Goal: Information Seeking & Learning: Learn about a topic

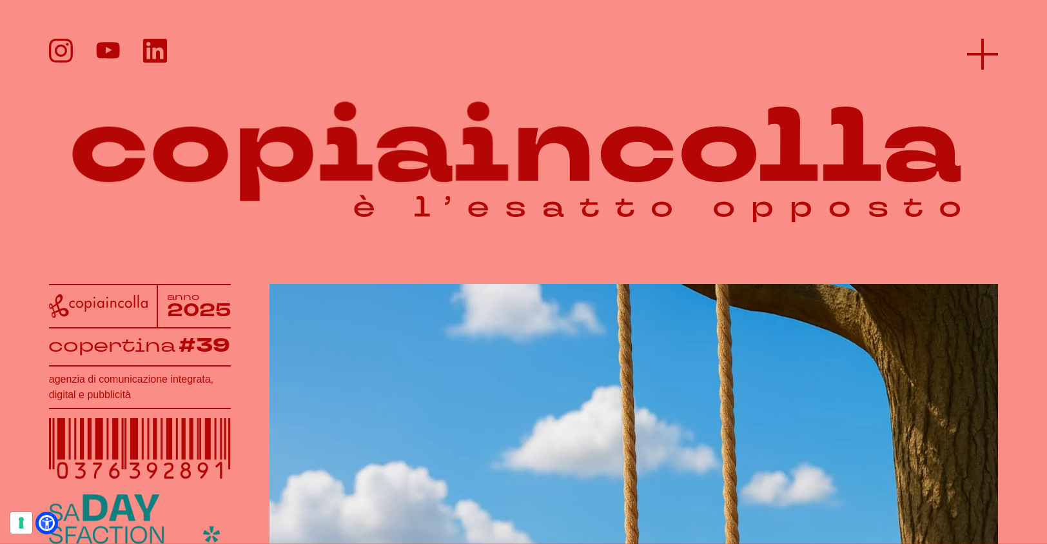
click at [981, 57] on icon at bounding box center [982, 54] width 31 height 31
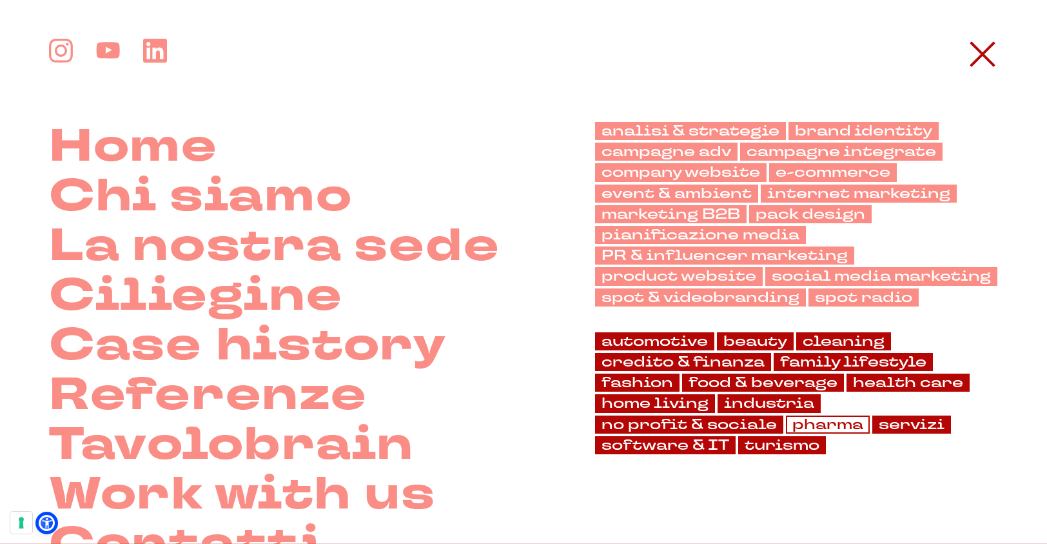
click at [822, 427] on link "pharma" at bounding box center [828, 424] width 84 height 18
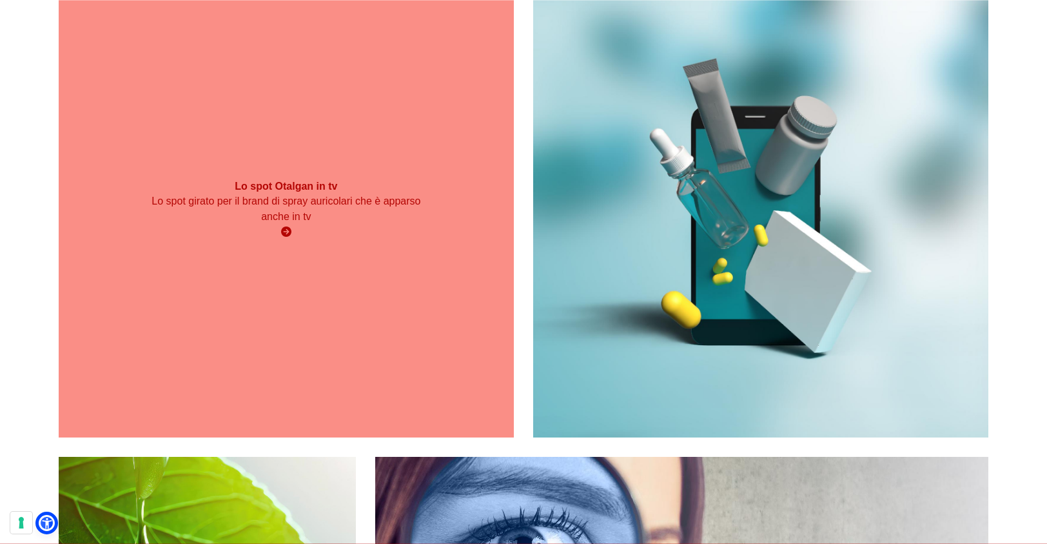
scroll to position [636, 0]
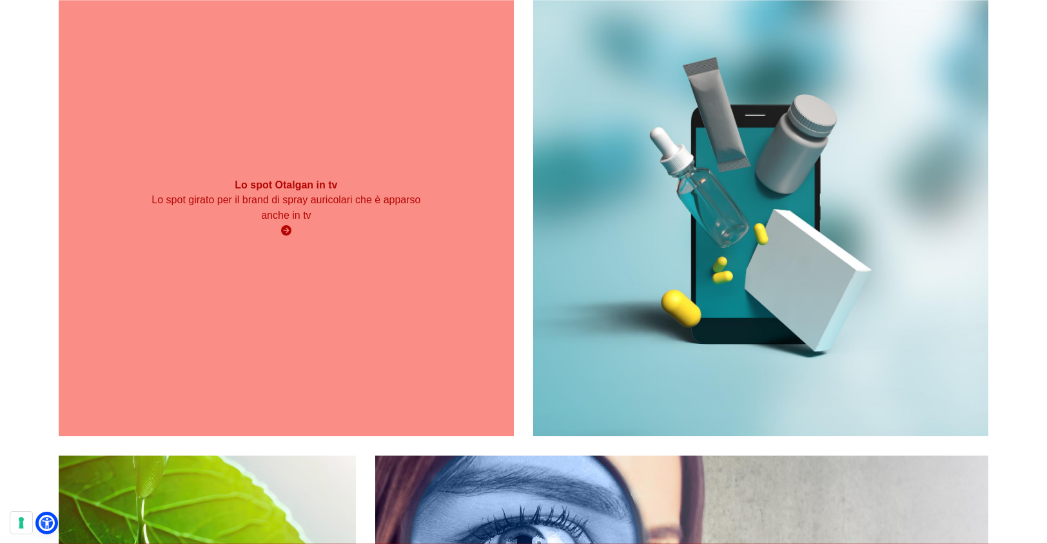
click at [335, 319] on div "Lo spot Otalgan in tv Lo spot girato per il brand di spray auricolari che è app…" at bounding box center [286, 208] width 455 height 455
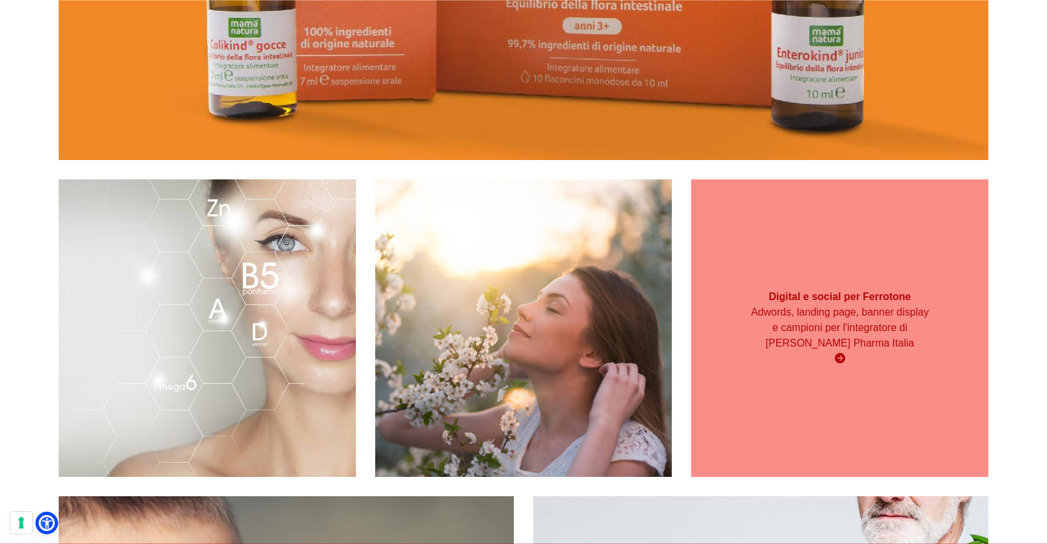
scroll to position [3326, 0]
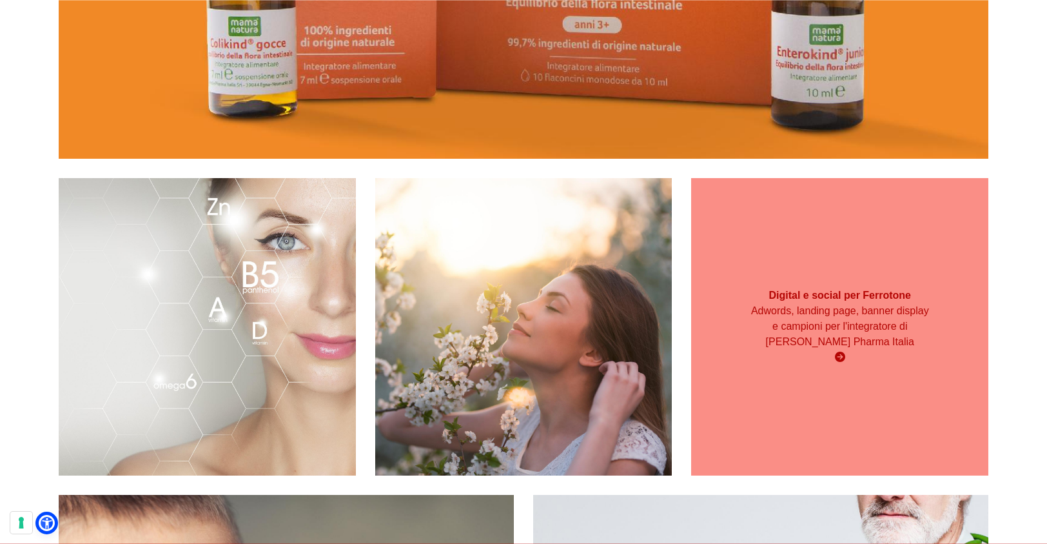
click at [875, 272] on div "Digital e social per Ferrotone Adwords, landing page, banner display e campioni…" at bounding box center [839, 326] width 297 height 297
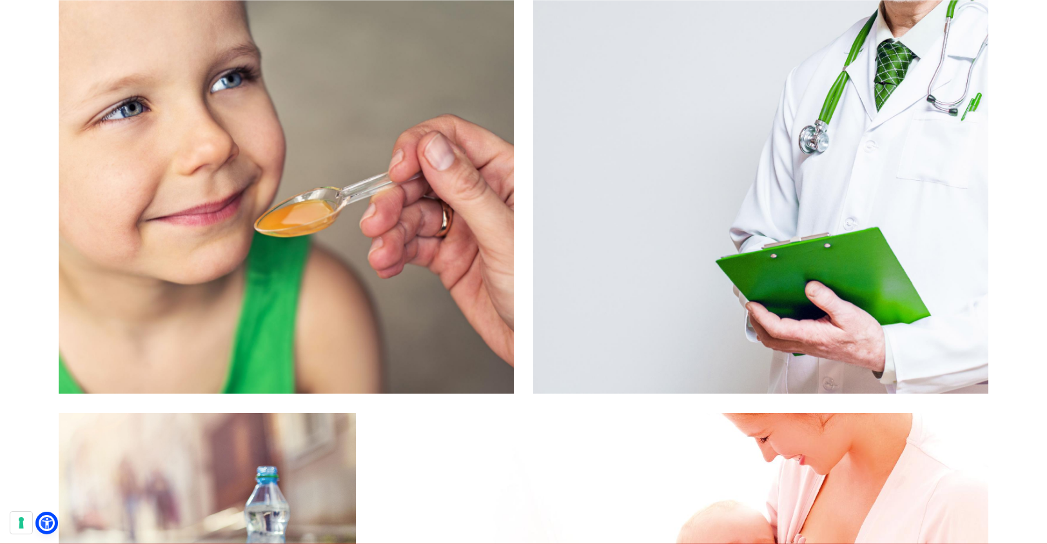
scroll to position [3883, 0]
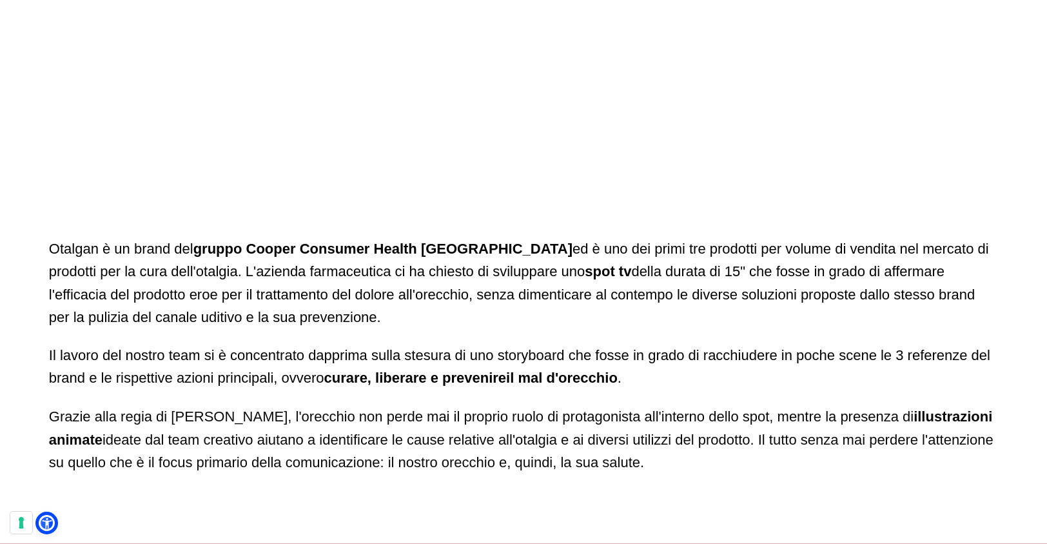
scroll to position [1212, 0]
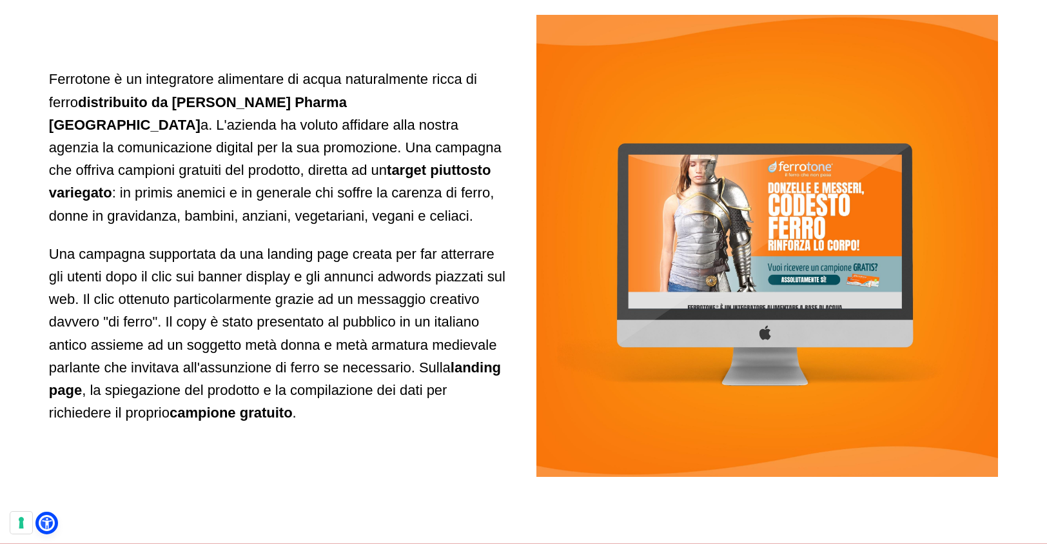
scroll to position [1369, 0]
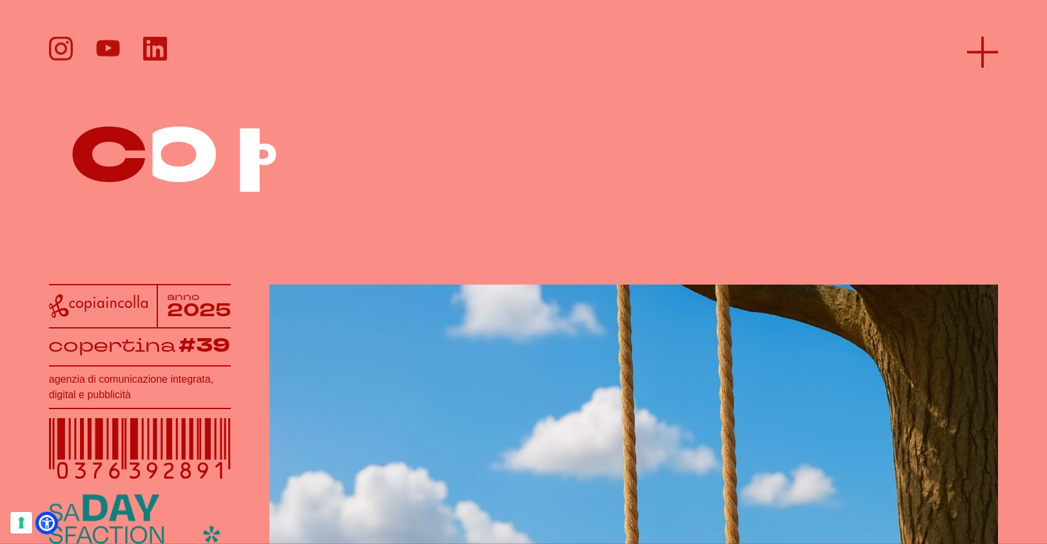
click at [981, 52] on icon at bounding box center [982, 51] width 31 height 31
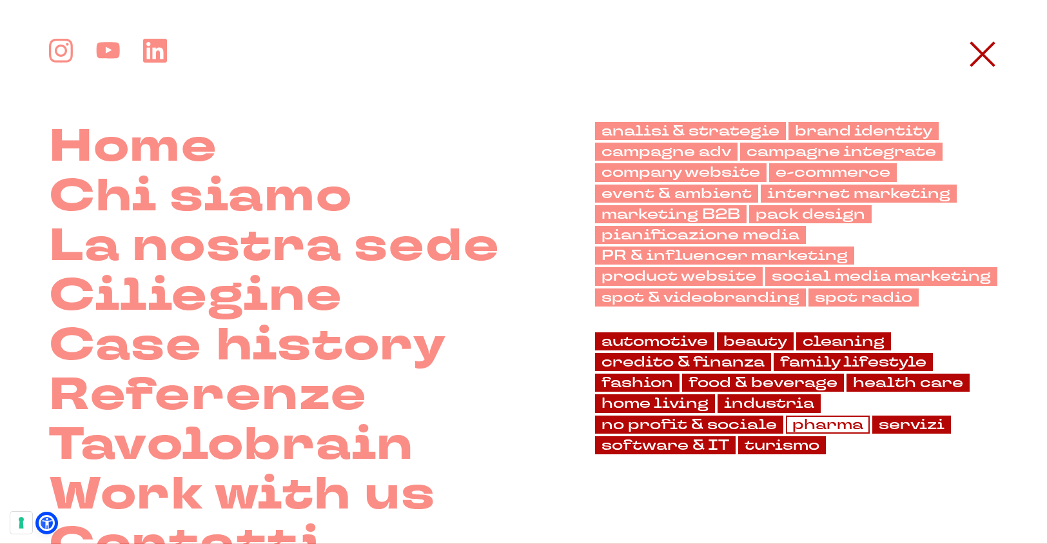
click at [802, 420] on link "pharma" at bounding box center [828, 424] width 84 height 18
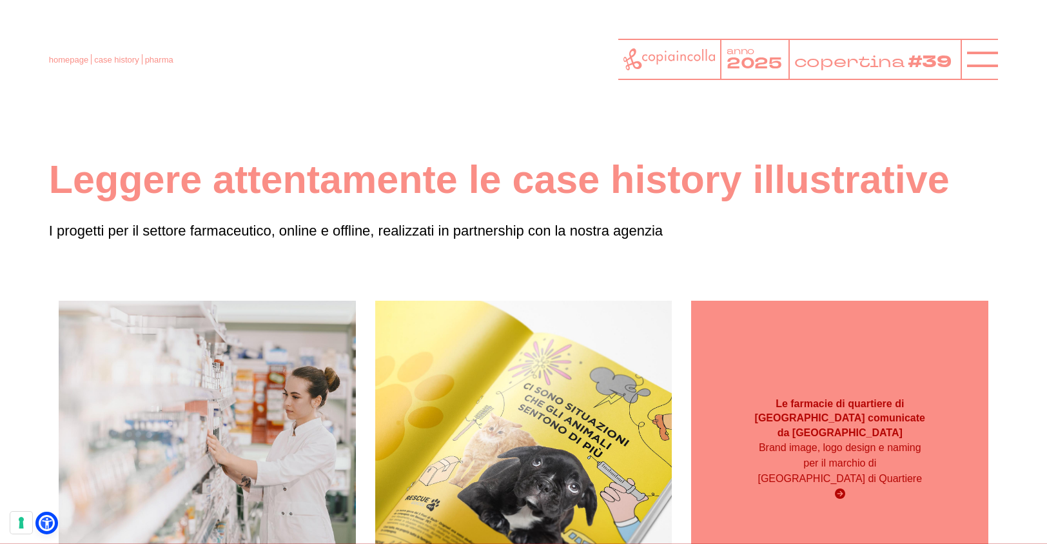
click at [881, 446] on p "Brand image, logo design e naming per il marchio di [GEOGRAPHIC_DATA] di Quarti…" at bounding box center [840, 463] width 178 height 46
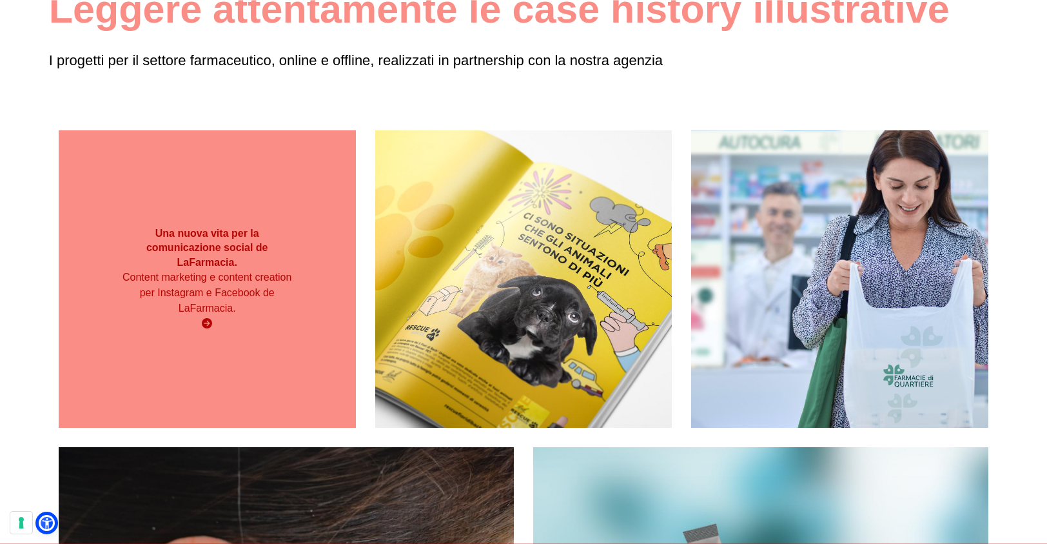
scroll to position [171, 0]
click at [242, 364] on div "Una nuova vita per la comunicazione social de LaFarmacia. Content marketing e c…" at bounding box center [207, 278] width 297 height 297
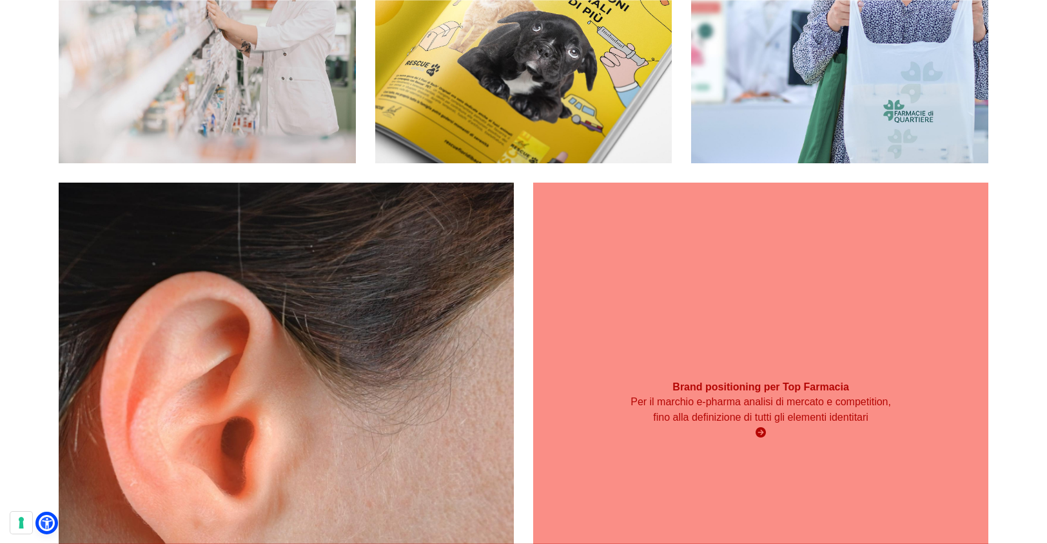
scroll to position [436, 0]
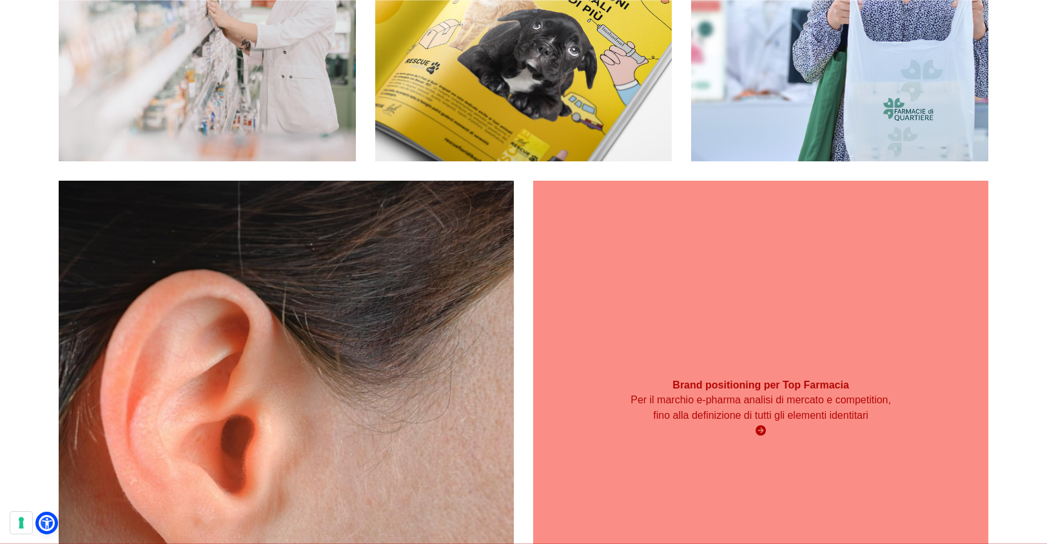
click at [805, 375] on div "Brand positioning per Top Farmacia Per il marchio e-pharma analisi di mercato e…" at bounding box center [760, 408] width 455 height 74
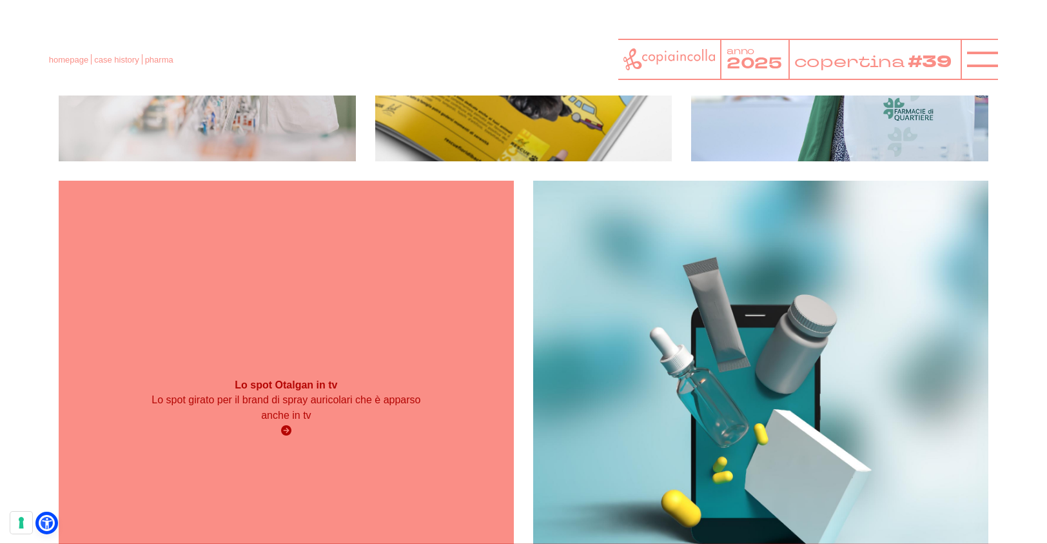
click at [321, 304] on div "Lo spot Otalgan in tv Lo spot girato per il brand di spray auricolari che è app…" at bounding box center [286, 408] width 455 height 455
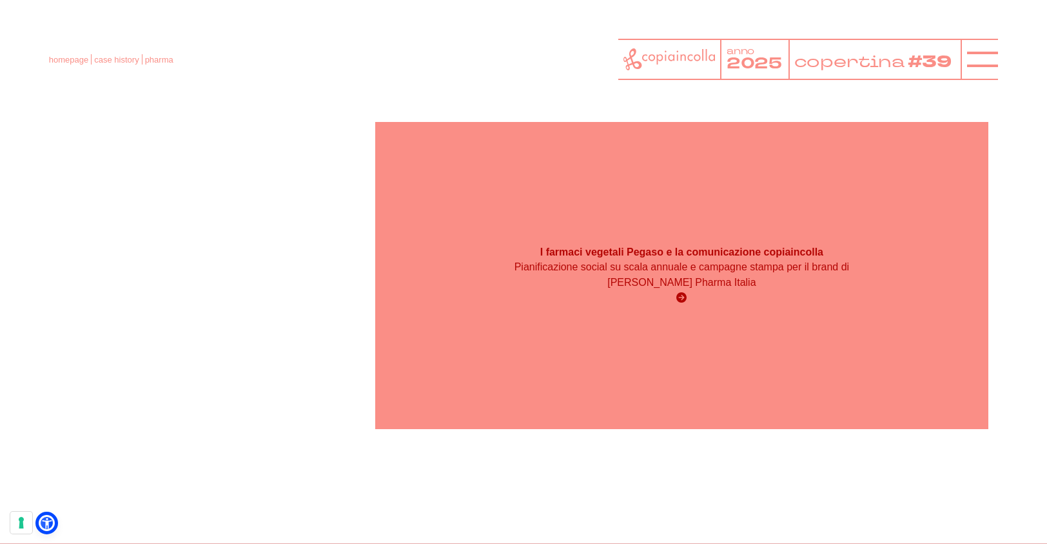
scroll to position [2571, 0]
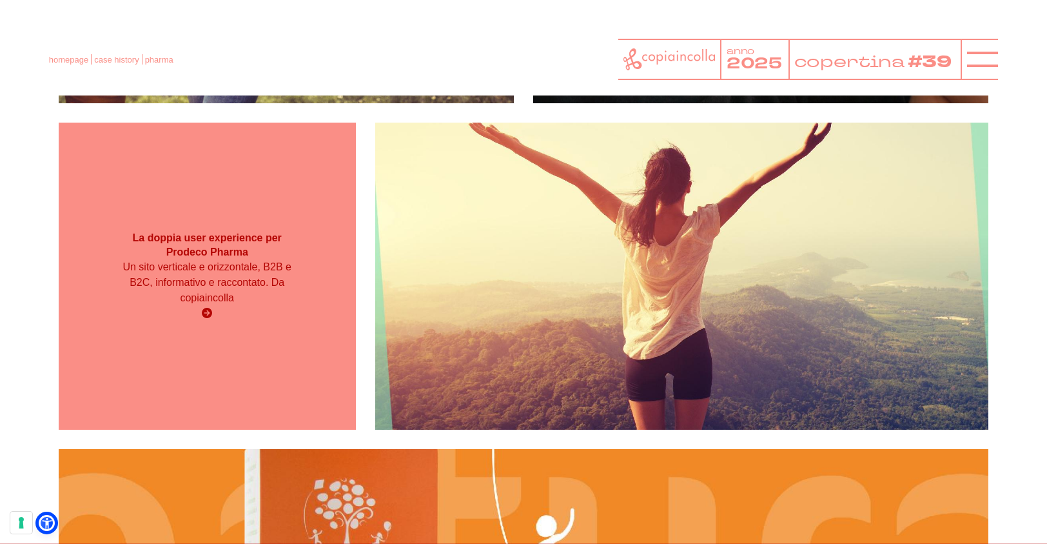
click at [235, 212] on div "La doppia user experience per Prodeco Pharma Un sito verticale e orizzontale, B…" at bounding box center [207, 276] width 297 height 307
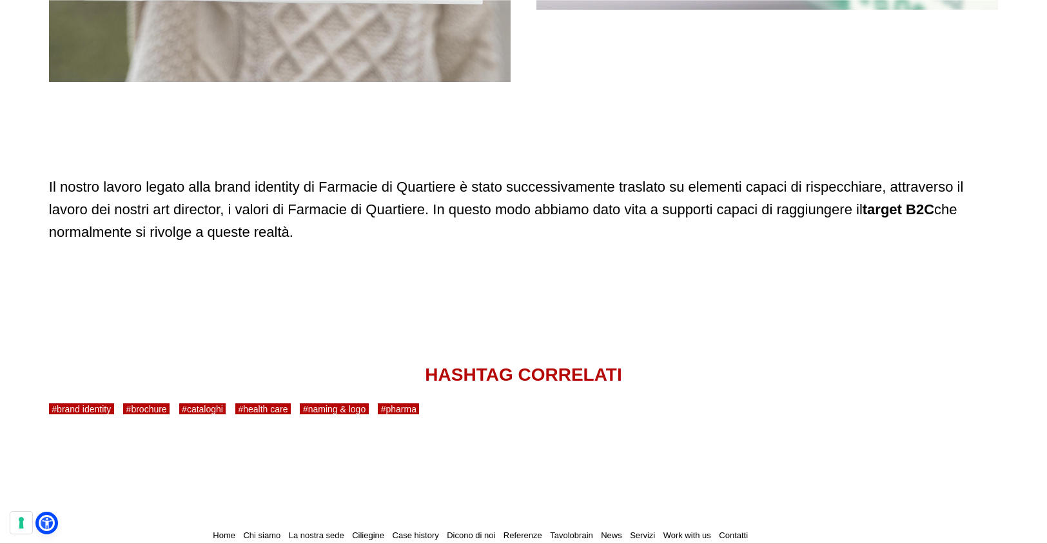
scroll to position [4337, 0]
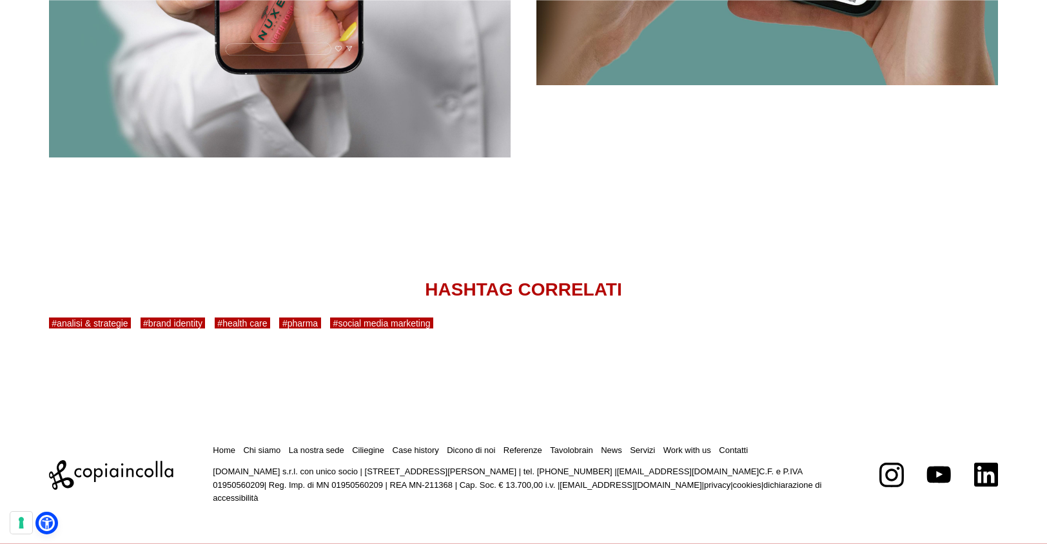
scroll to position [4499, 0]
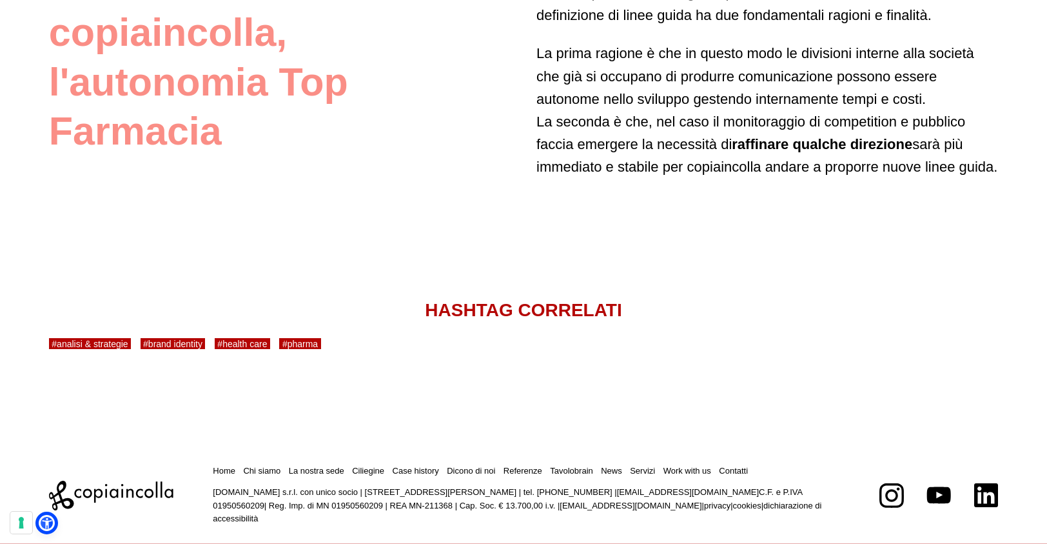
scroll to position [3250, 0]
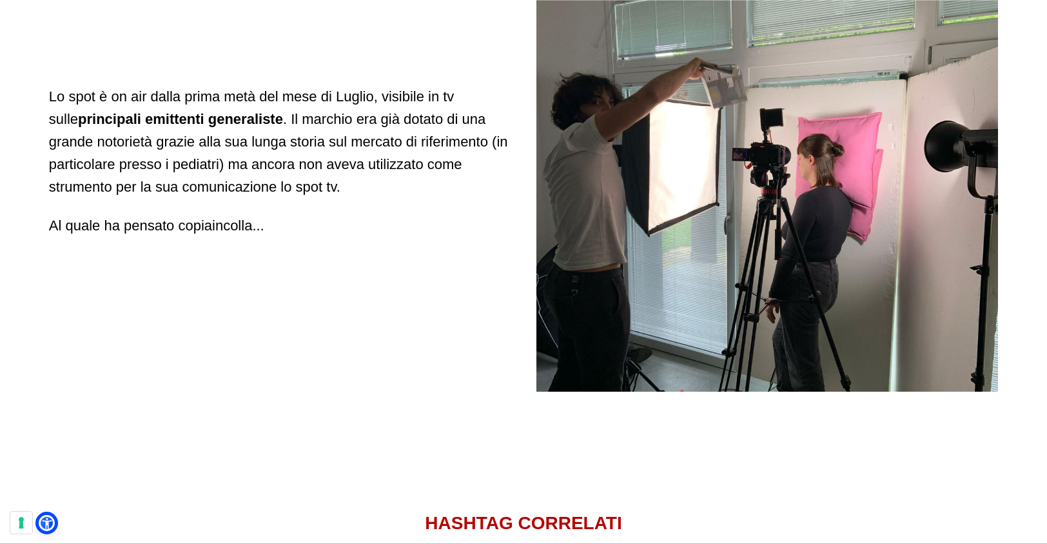
scroll to position [2474, 0]
click at [801, 197] on img at bounding box center [767, 160] width 462 height 462
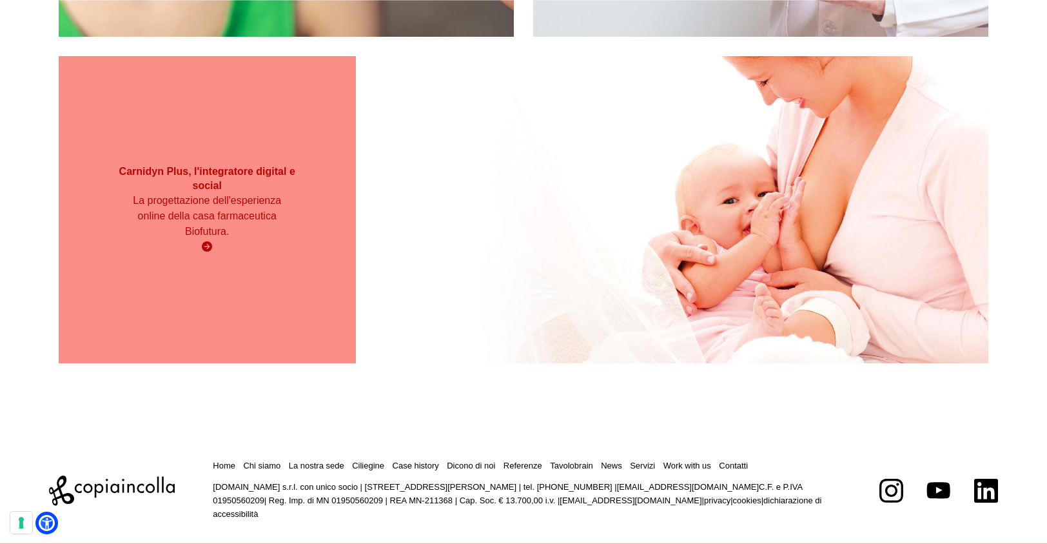
scroll to position [4240, 0]
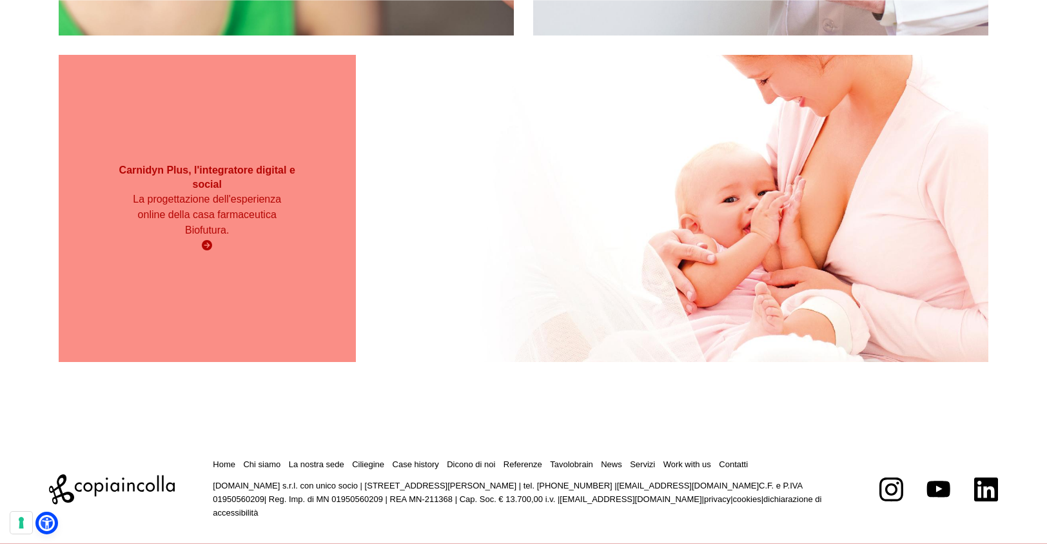
click at [299, 286] on div "Carnidyn Plus, l'integratore digital e social La progettazione dell'esperienza …" at bounding box center [207, 208] width 297 height 307
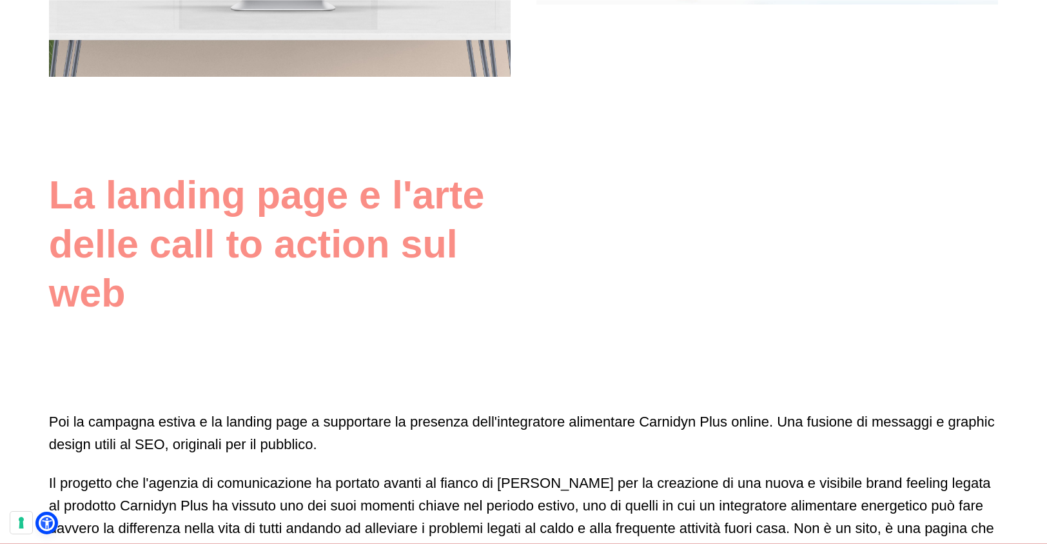
scroll to position [1696, 0]
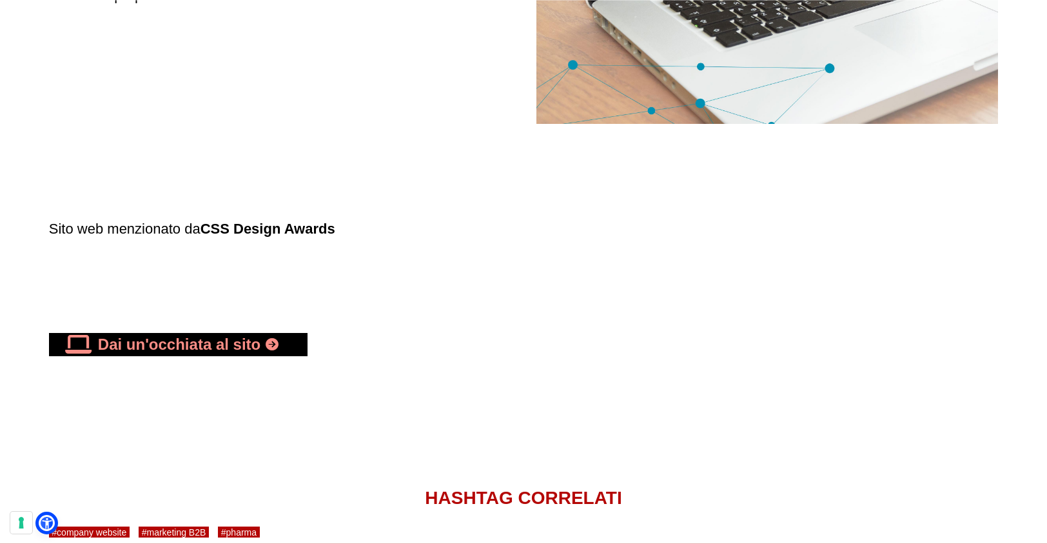
scroll to position [3567, 0]
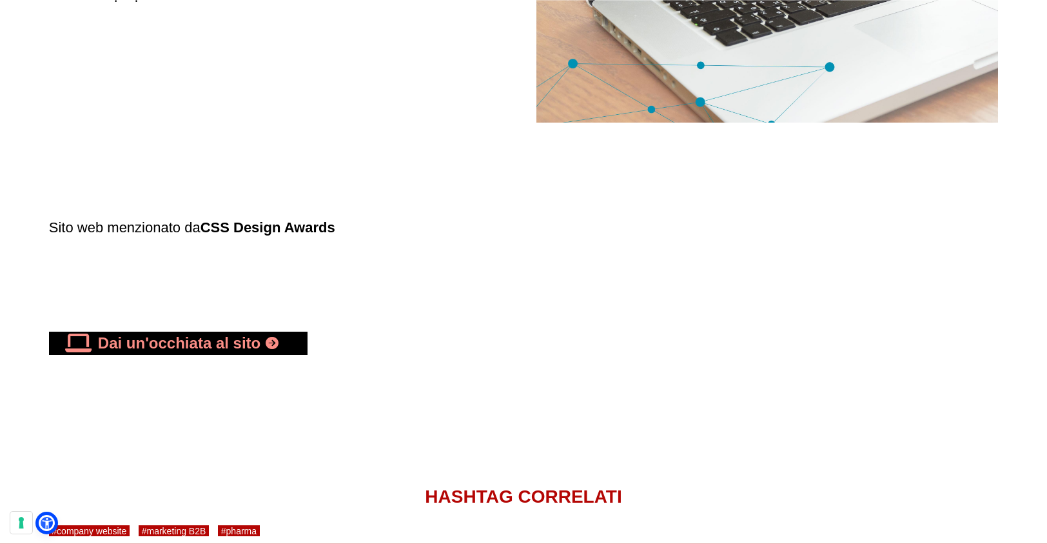
click at [235, 346] on link "Dai un'occhiata al sito" at bounding box center [178, 342] width 259 height 23
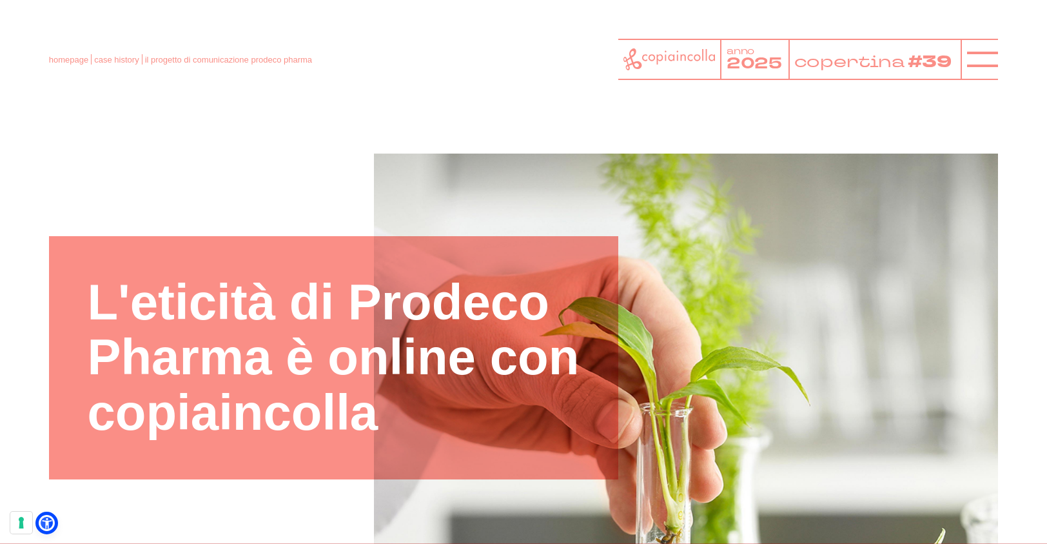
scroll to position [0, 0]
